Goal: Transaction & Acquisition: Purchase product/service

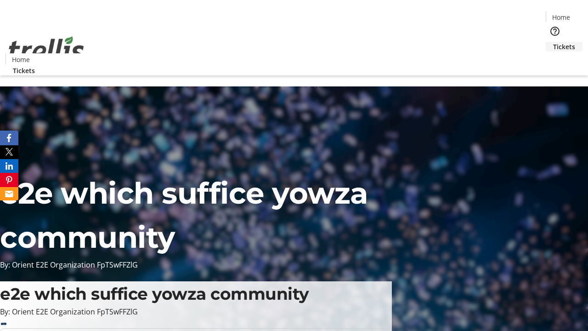
click at [553, 42] on span "Tickets" at bounding box center [564, 47] width 22 height 10
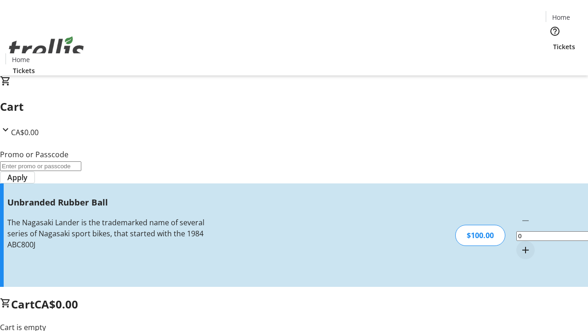
click at [520, 244] on mat-icon "Increment by one" at bounding box center [525, 249] width 11 height 11
type input "1"
type input "FREE"
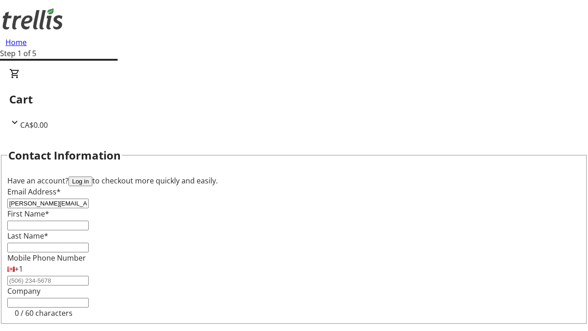
type input "[PERSON_NAME][EMAIL_ADDRESS][DOMAIN_NAME]"
type input "[PERSON_NAME]"
